Goal: Find specific page/section: Find specific page/section

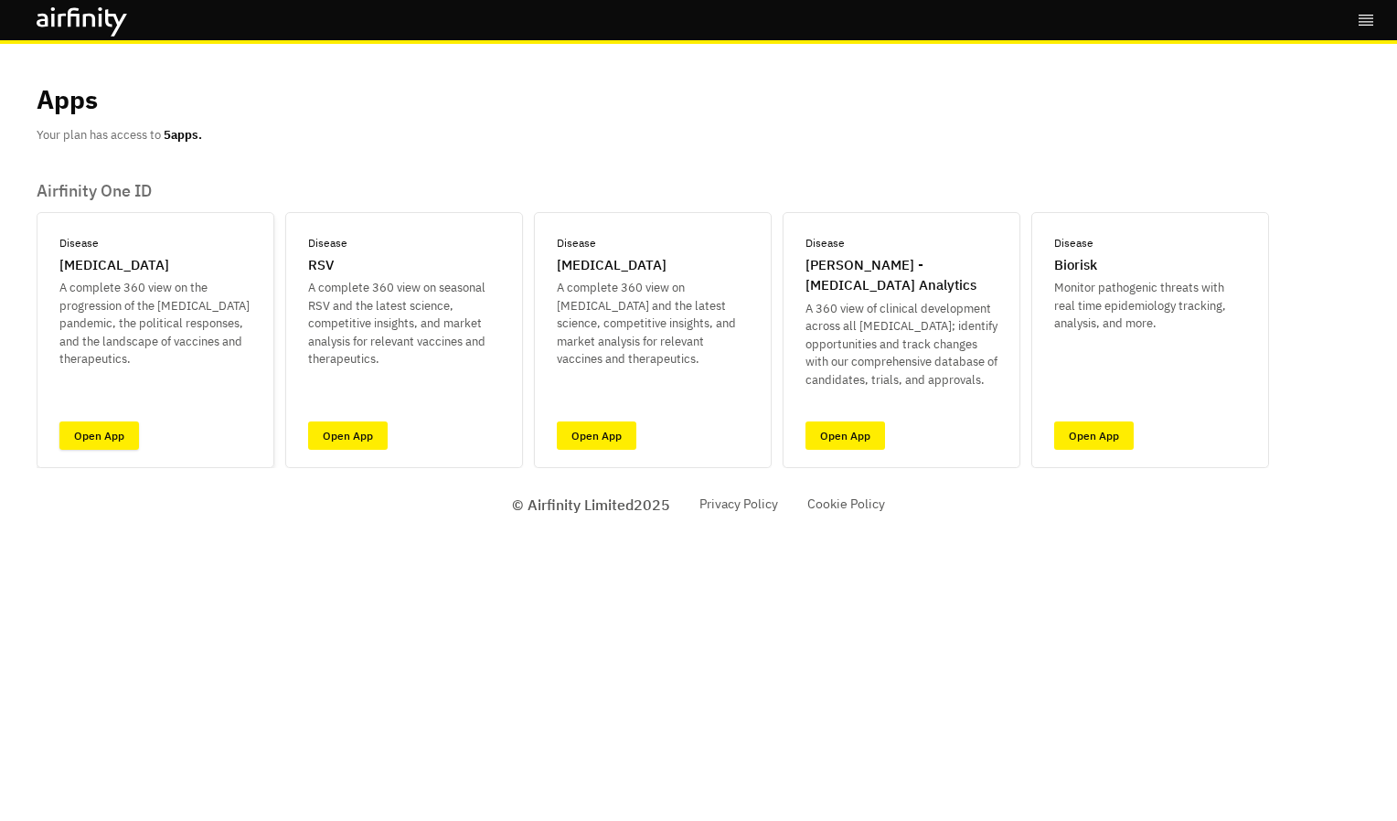
click at [124, 446] on link "Open App" at bounding box center [99, 436] width 80 height 28
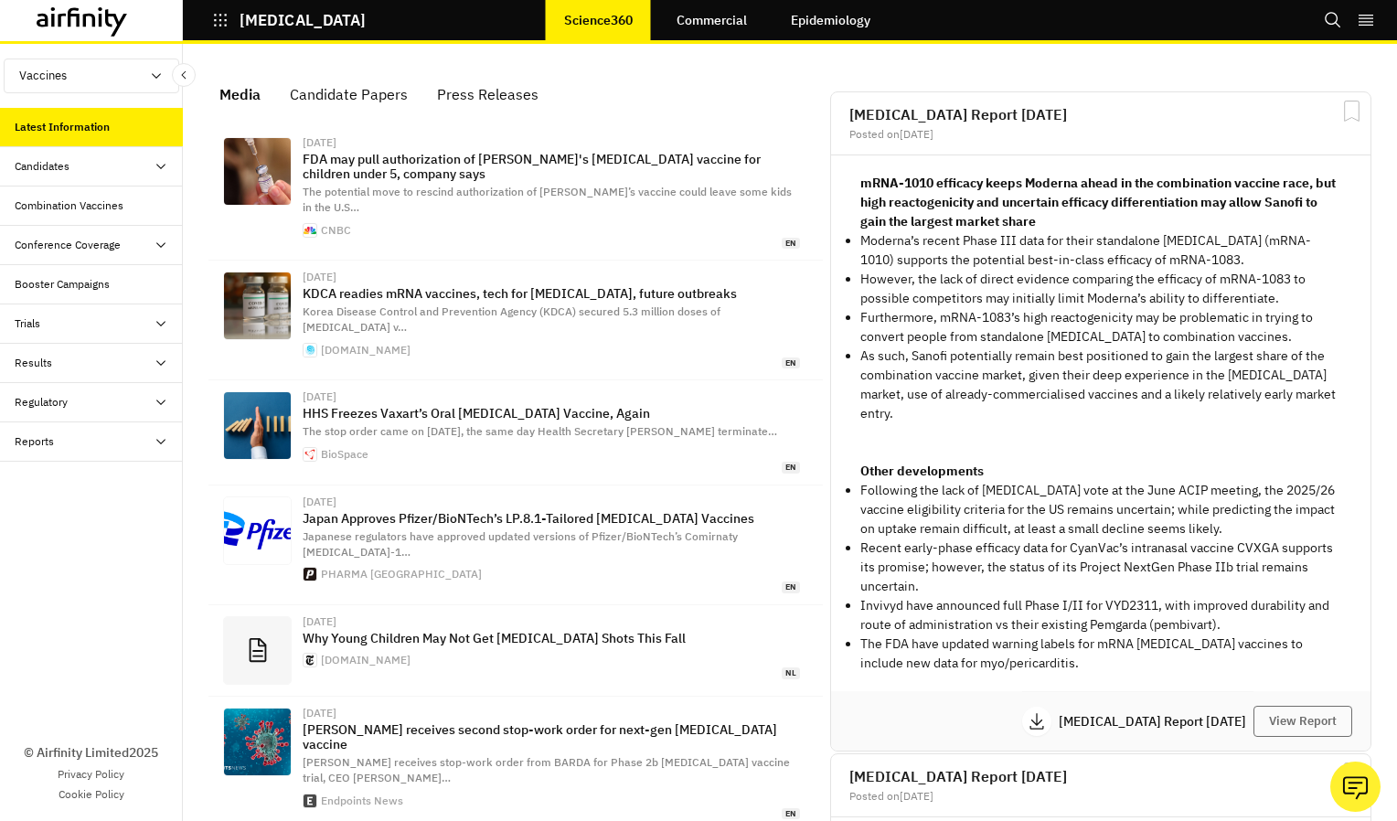
scroll to position [1190, 534]
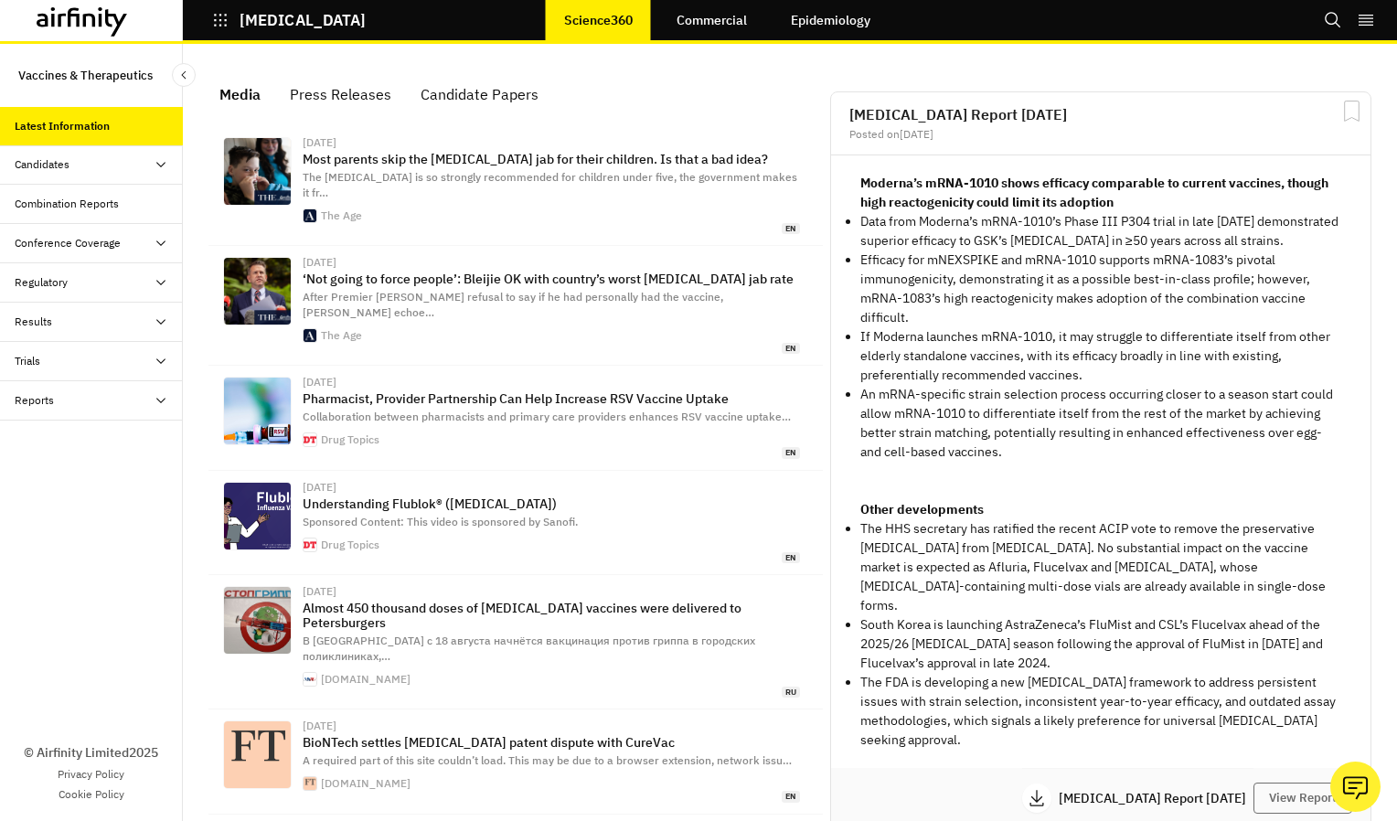
scroll to position [1190, 534]
